Goal: Task Accomplishment & Management: Manage account settings

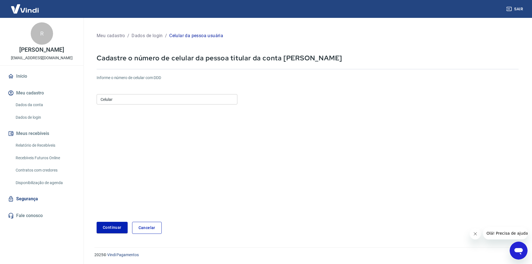
click at [143, 94] on input "Celular" at bounding box center [167, 99] width 141 height 10
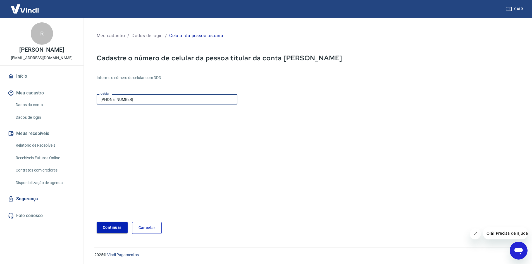
type input "[PHONE_NUMBER]"
click at [104, 232] on button "Continuar" at bounding box center [112, 227] width 31 height 11
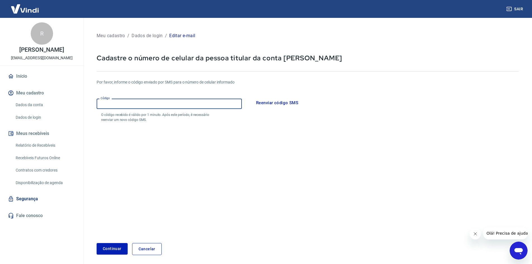
click at [115, 106] on input "Código" at bounding box center [169, 104] width 145 height 10
click at [276, 106] on button "Reenviar código SMS" at bounding box center [277, 103] width 48 height 12
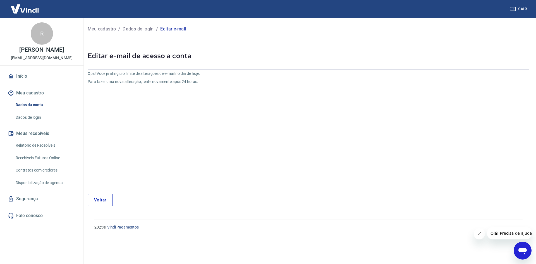
click at [102, 202] on link "Voltar" at bounding box center [100, 200] width 25 height 12
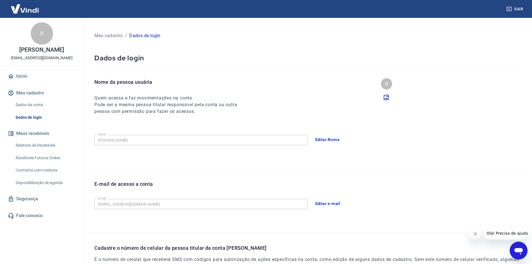
click at [20, 74] on link "Início" at bounding box center [42, 76] width 70 height 12
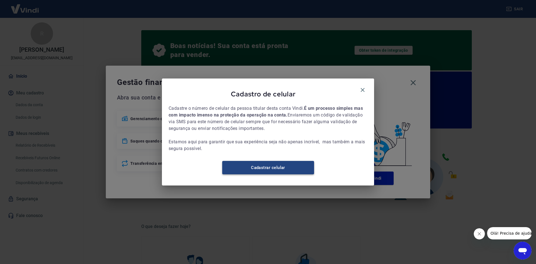
click at [278, 168] on link "Cadastrar celular" at bounding box center [268, 167] width 92 height 13
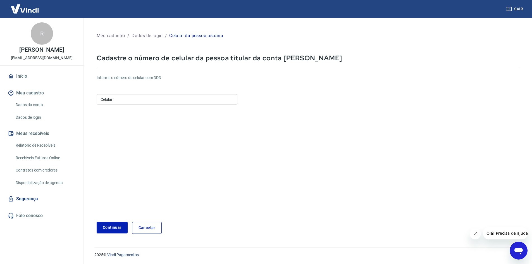
click at [196, 96] on input "Celular" at bounding box center [167, 99] width 141 height 10
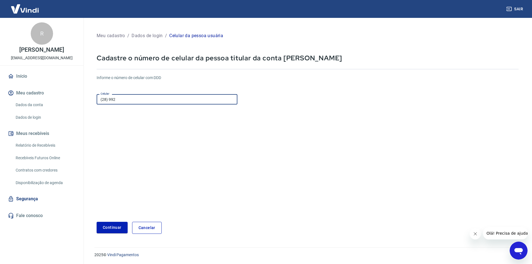
type input "[PHONE_NUMBER]"
click at [116, 225] on button "Continuar" at bounding box center [112, 227] width 31 height 11
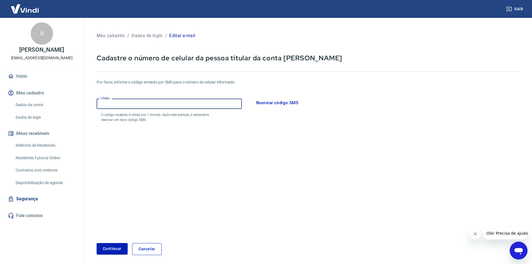
click at [143, 99] on input "Código" at bounding box center [169, 104] width 145 height 10
type input "106846"
click at [115, 250] on button "Continuar" at bounding box center [112, 248] width 31 height 11
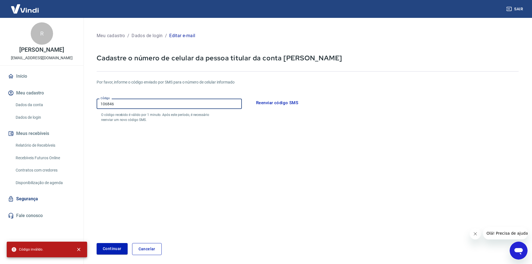
drag, startPoint x: 176, startPoint y: 100, endPoint x: 0, endPoint y: 69, distance: 178.9
click at [18, 88] on div "Sair R [PERSON_NAME] de Menezes [EMAIL_ADDRESS][DOMAIN_NAME] Início Meu cadastr…" at bounding box center [266, 132] width 532 height 264
